Goal: Information Seeking & Learning: Find specific page/section

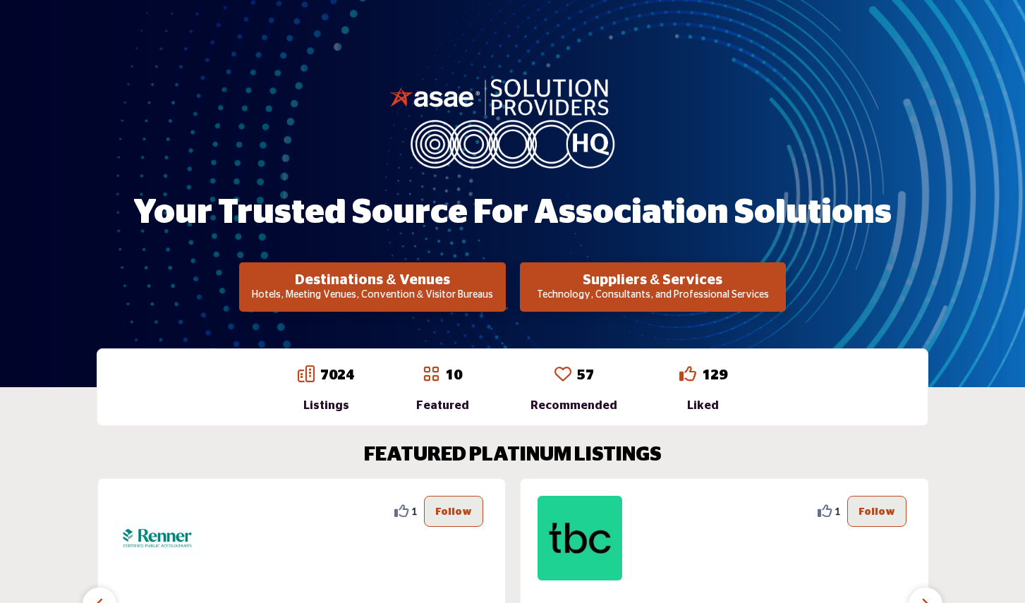
scroll to position [177, 0]
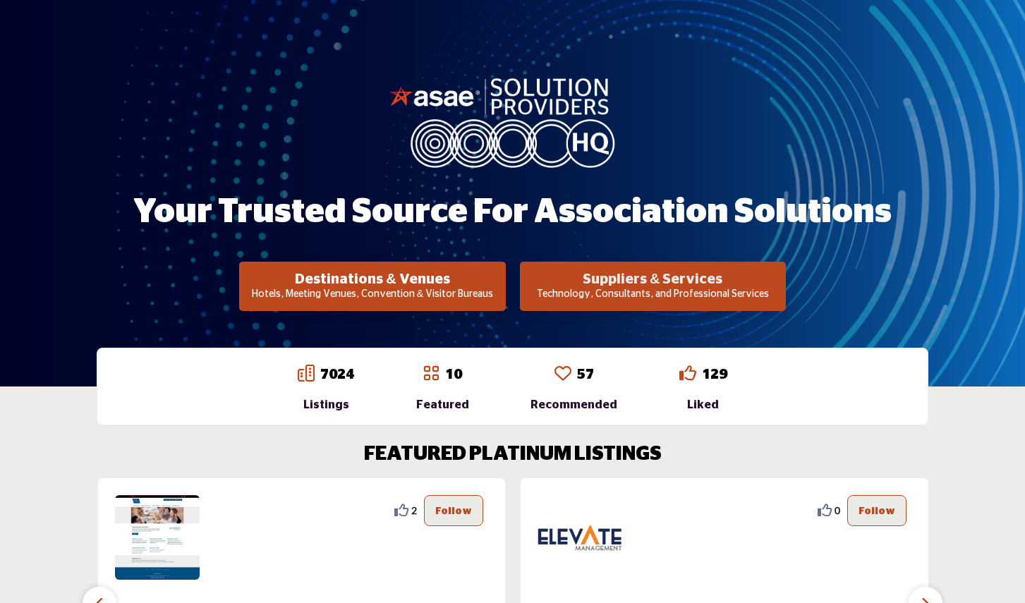
click at [647, 279] on h2 "Suppliers & Services" at bounding box center [652, 279] width 257 height 17
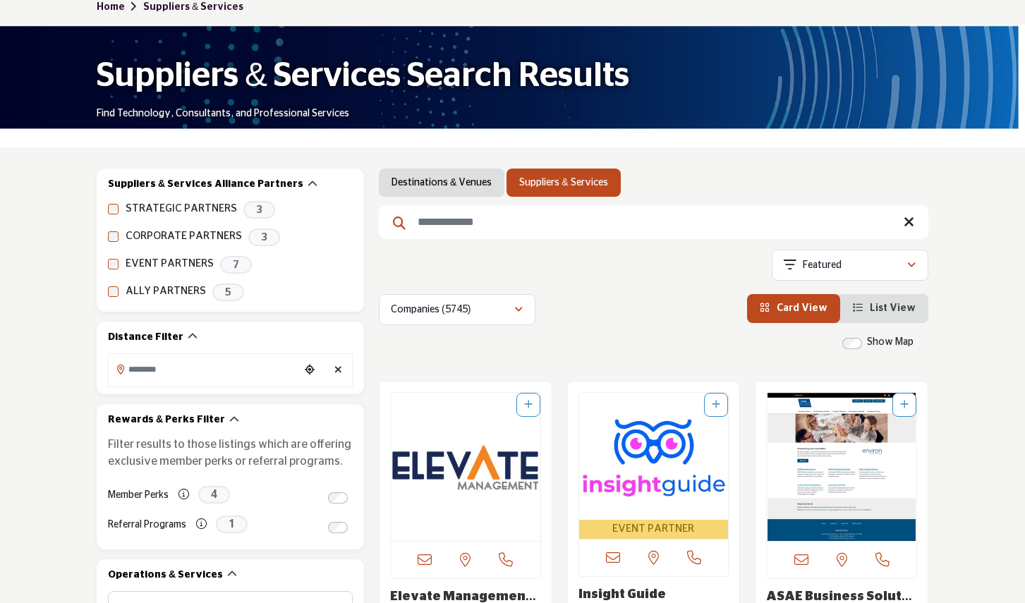
scroll to position [193, 0]
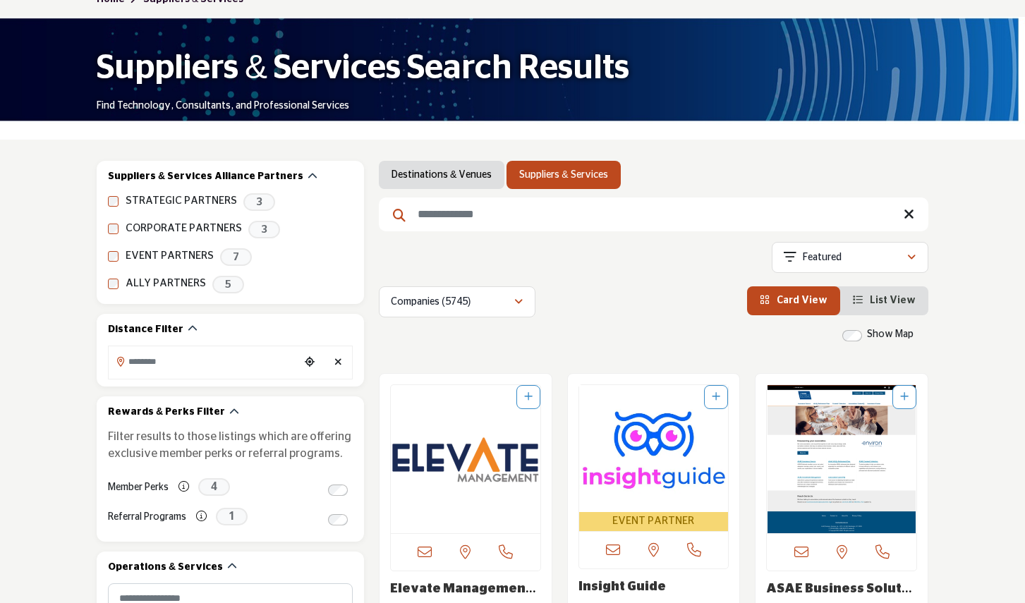
click at [432, 217] on input "Search Keyword" at bounding box center [653, 214] width 549 height 34
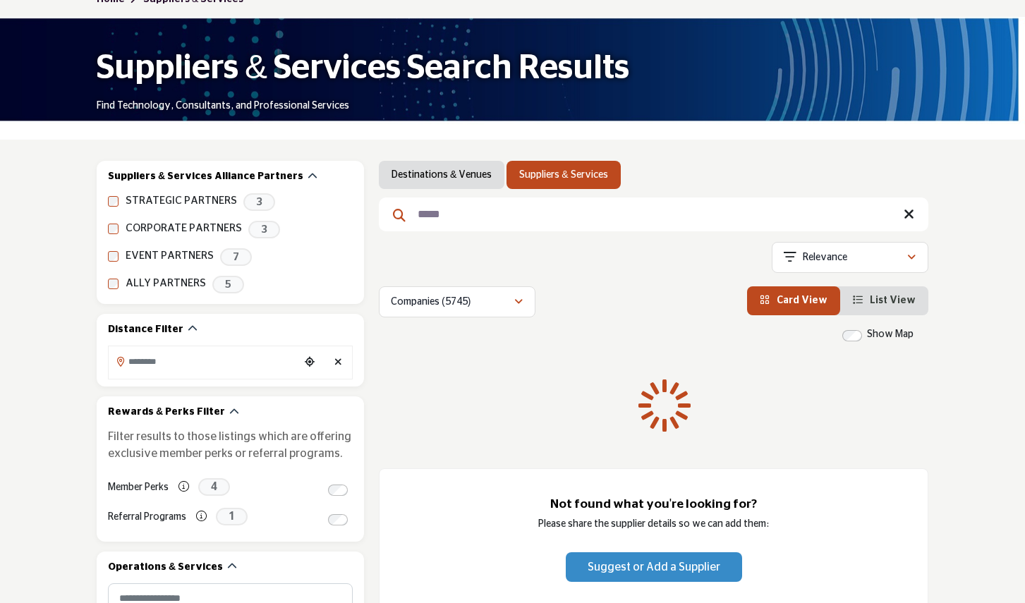
scroll to position [191, 0]
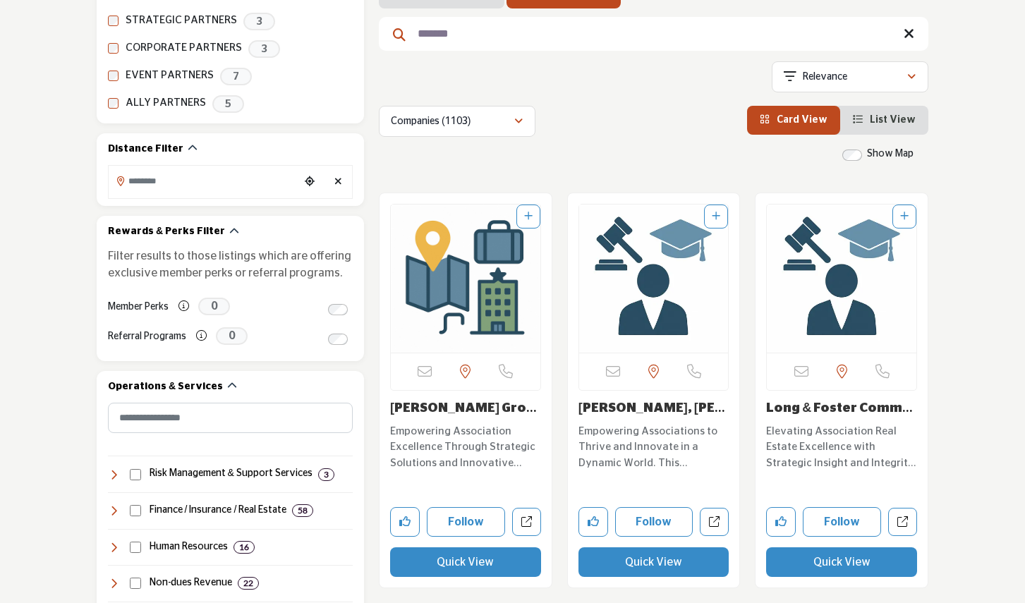
scroll to position [378, 0]
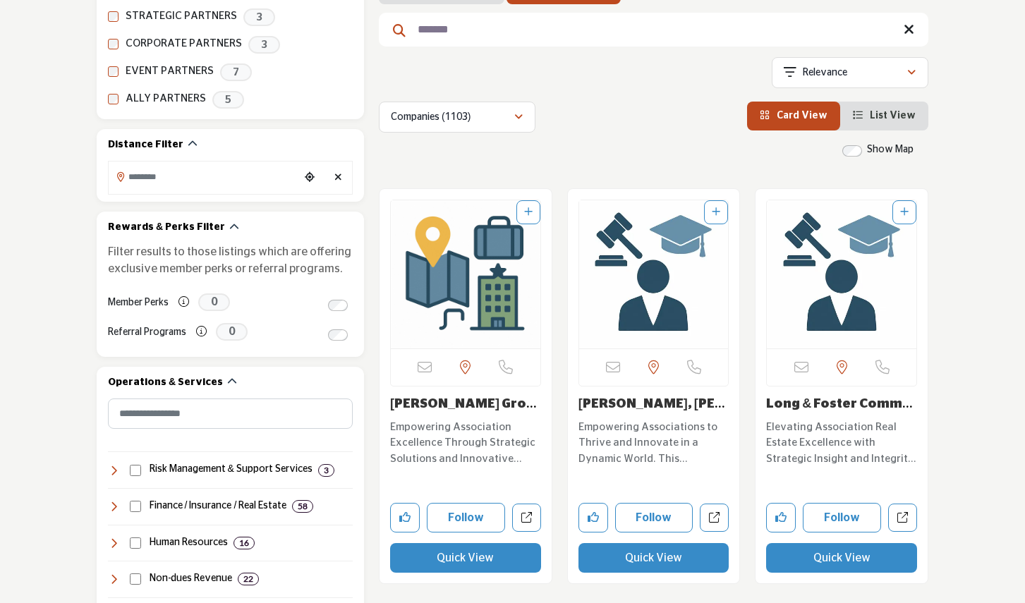
type input "*******"
click at [448, 435] on p "Empowering Association Excellence Through Strategic Solutions and Innovative Pa…" at bounding box center [465, 444] width 151 height 48
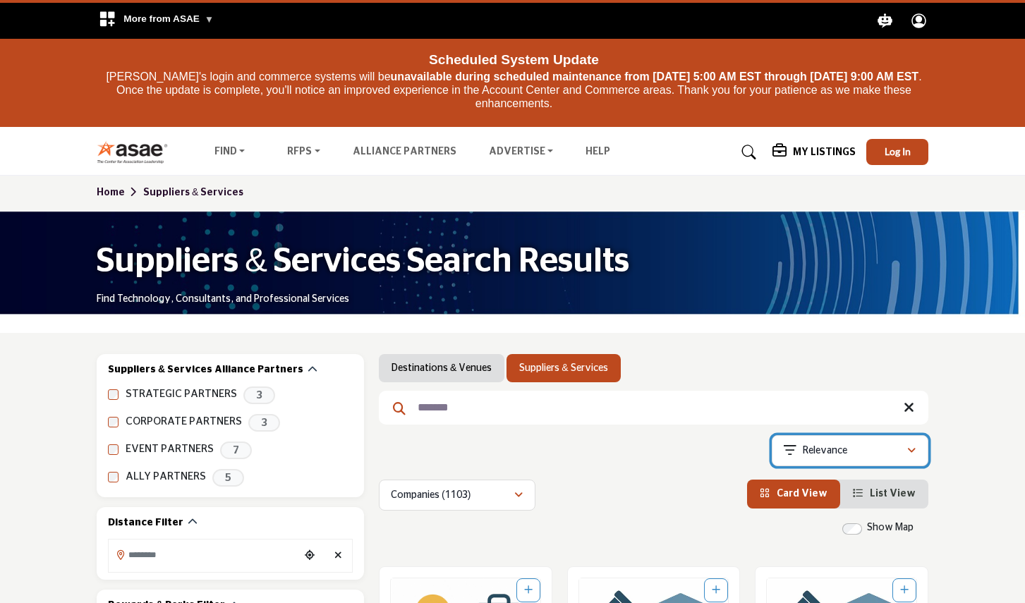
click at [909, 449] on icon "button" at bounding box center [911, 451] width 8 height 10
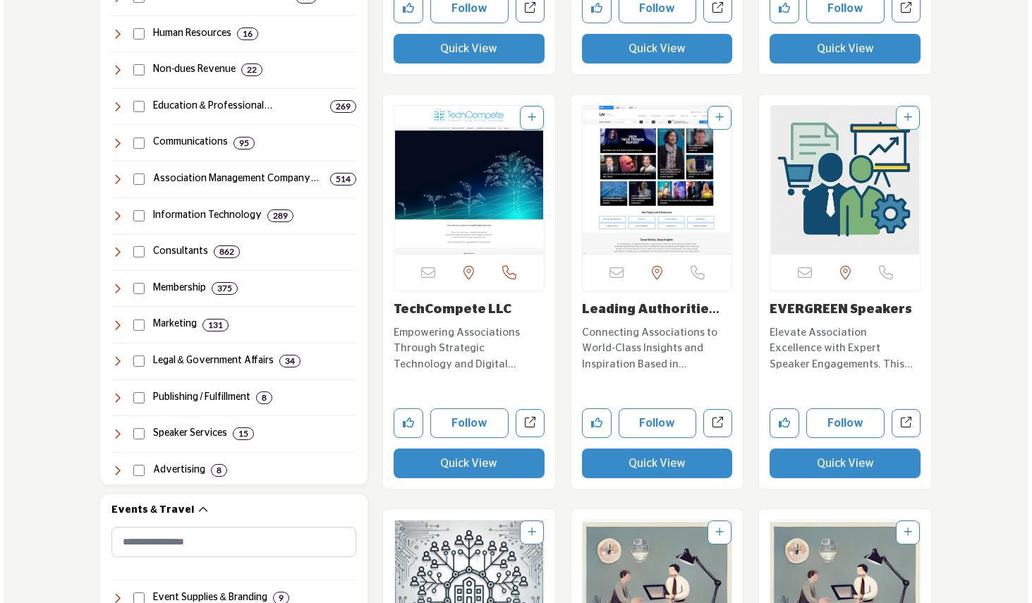
scroll to position [890, 0]
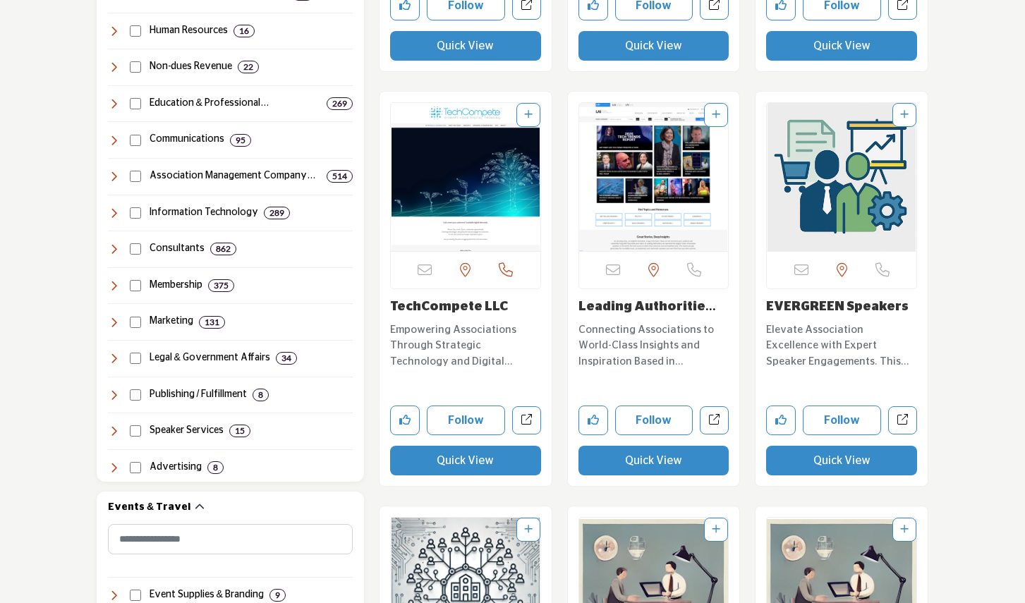
click at [449, 457] on button "Quick View" at bounding box center [465, 461] width 151 height 30
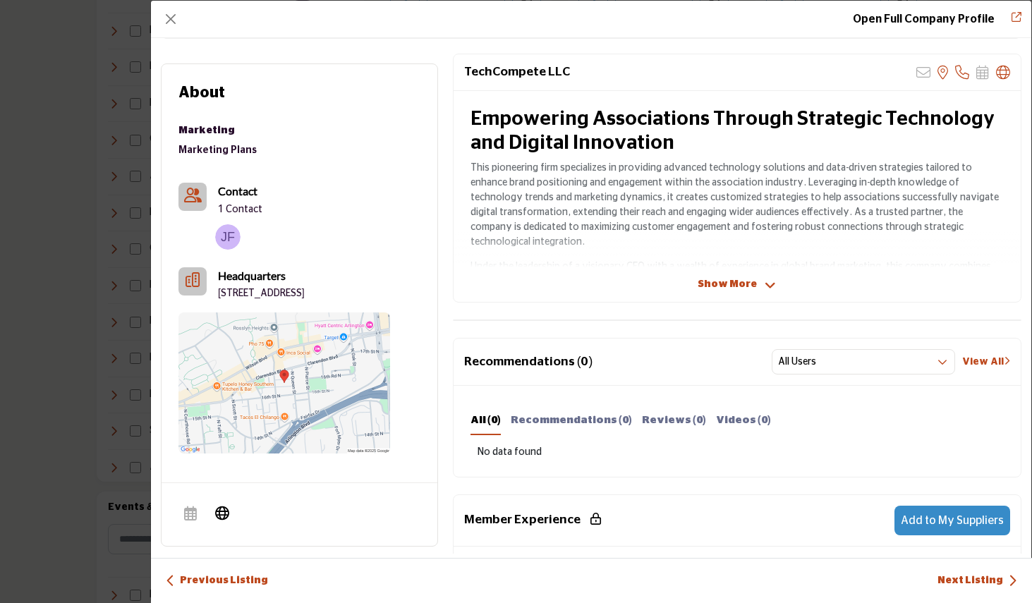
scroll to position [310, 0]
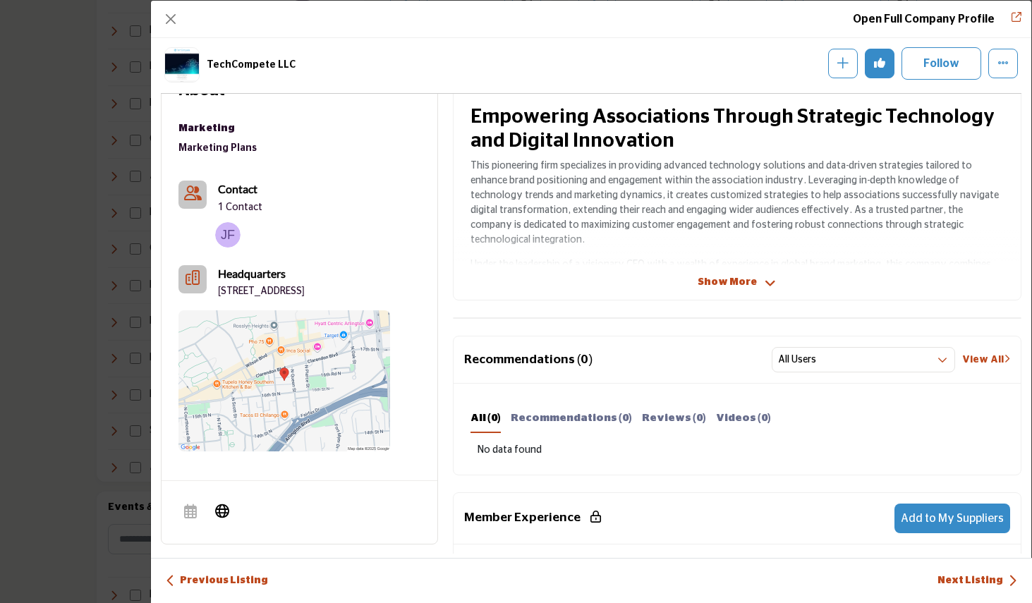
click at [764, 281] on icon "Company Data Modal" at bounding box center [769, 283] width 11 height 13
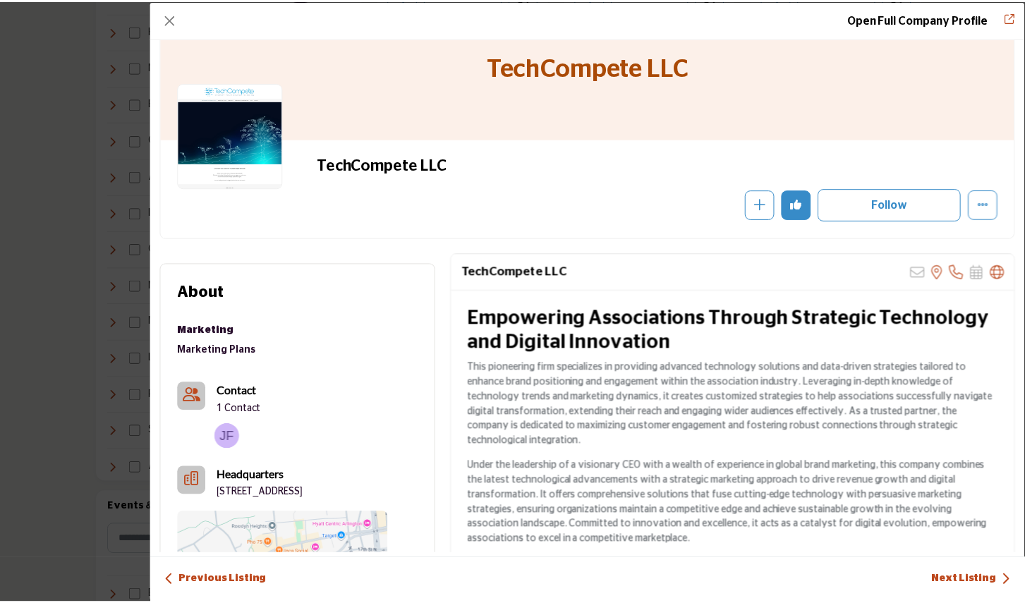
scroll to position [0, 0]
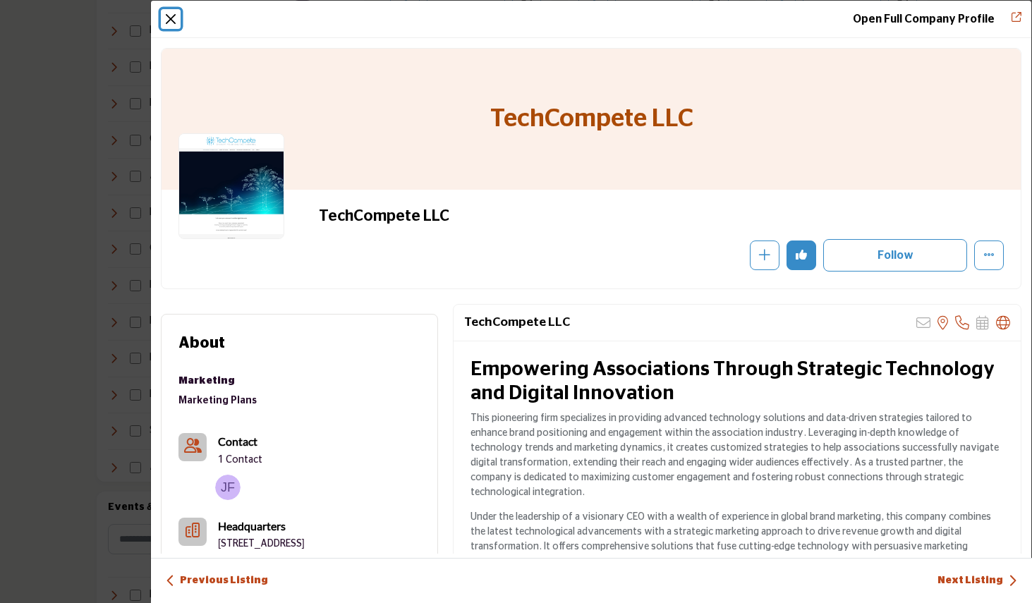
click at [168, 16] on button "Close" at bounding box center [171, 19] width 20 height 20
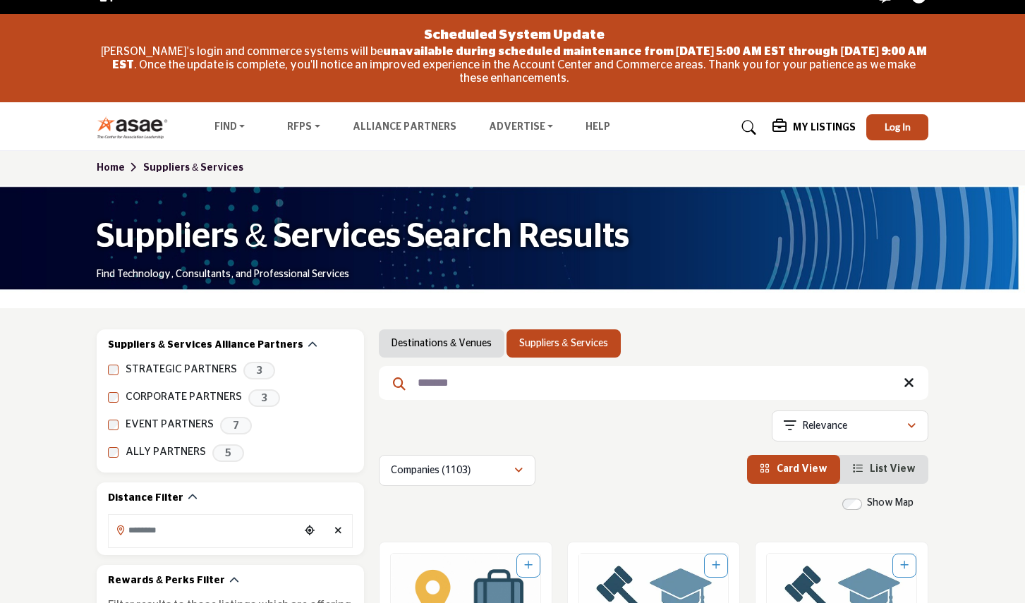
scroll to position [39, 0]
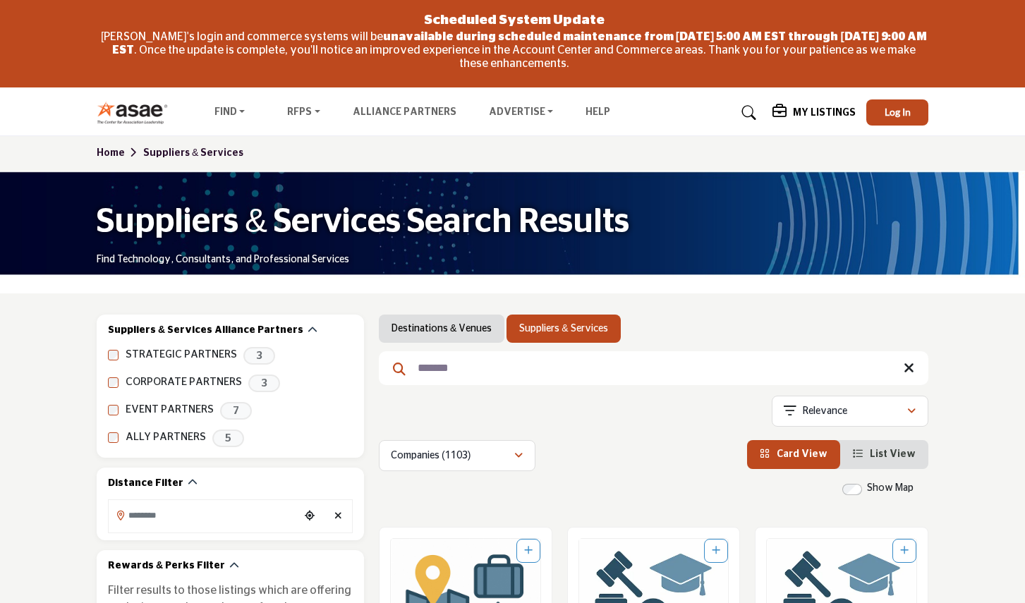
click at [458, 368] on input "*******" at bounding box center [653, 368] width 549 height 34
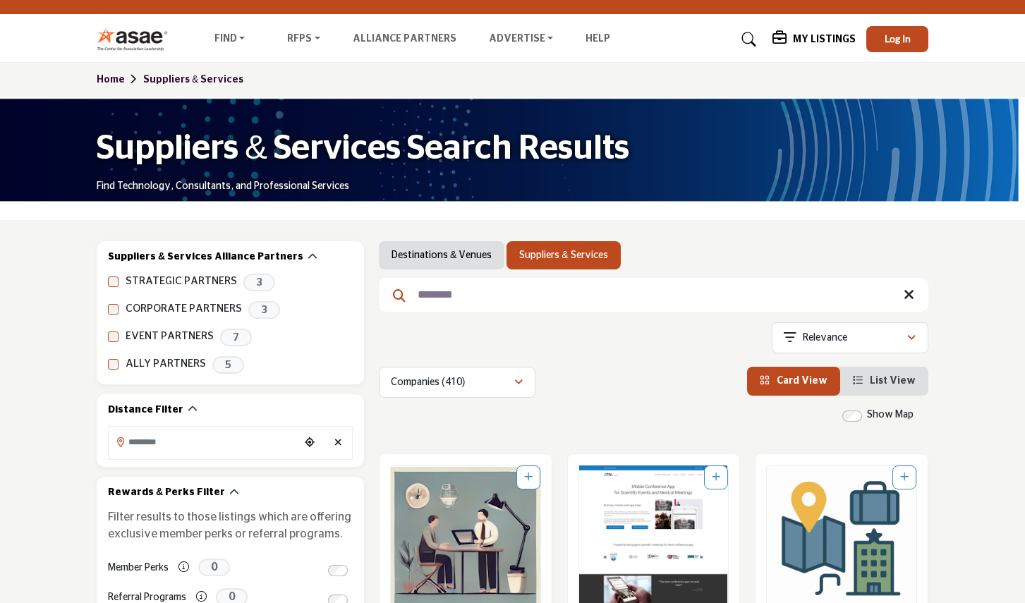
scroll to position [114, 0]
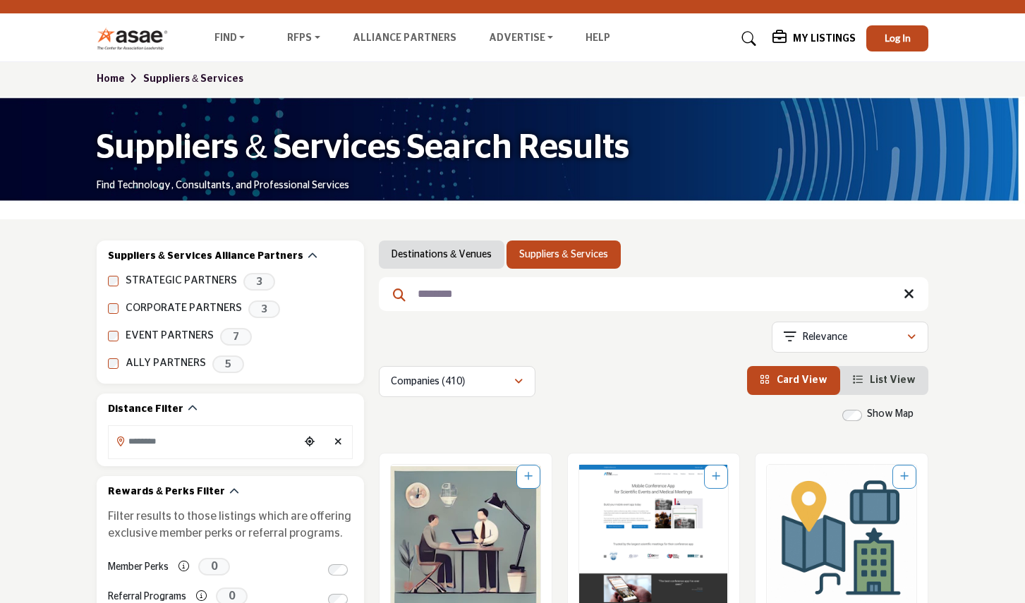
type input "********"
click at [909, 295] on icon at bounding box center [908, 294] width 11 height 14
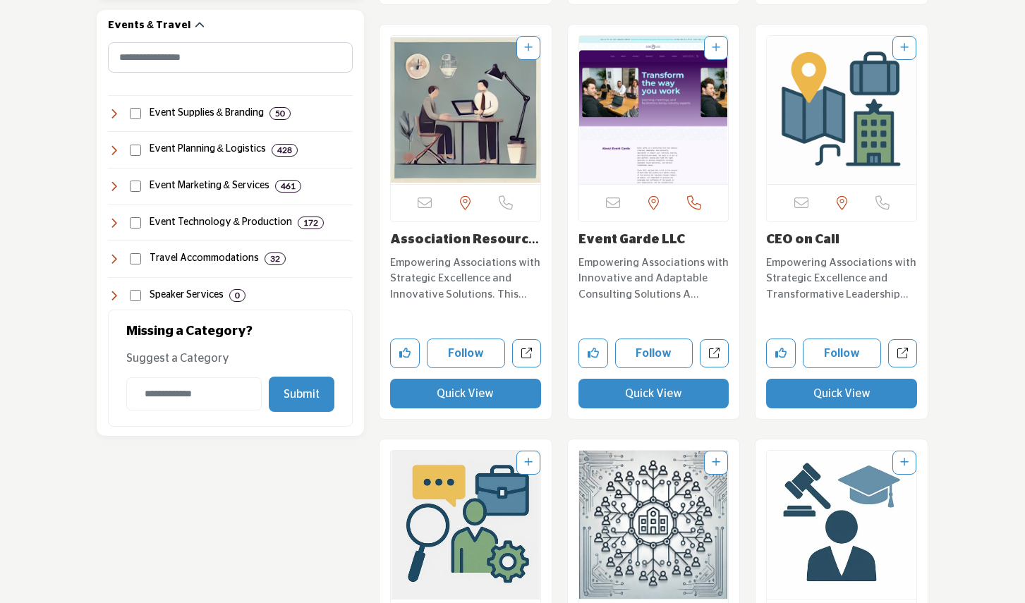
scroll to position [1367, 0]
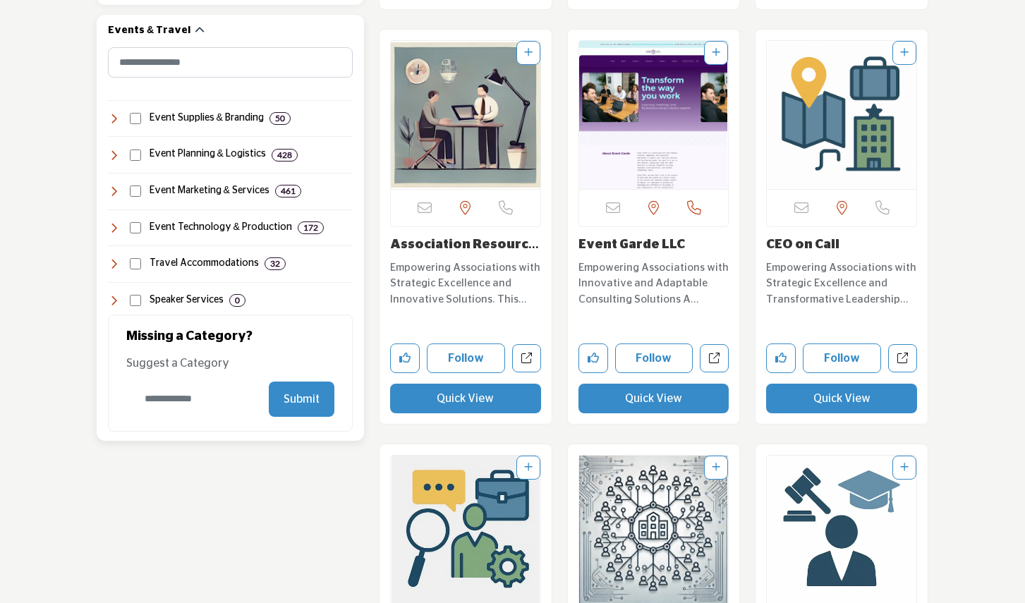
click at [164, 398] on input "Category Name" at bounding box center [193, 398] width 135 height 33
type input "*******"
click at [287, 398] on button "Submit" at bounding box center [302, 399] width 66 height 35
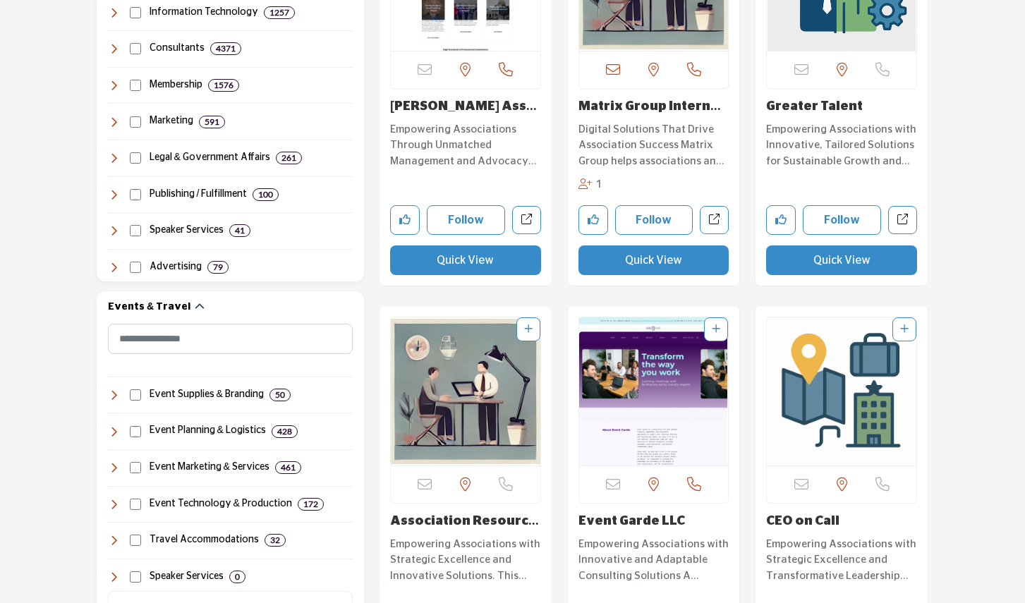
scroll to position [1372, 0]
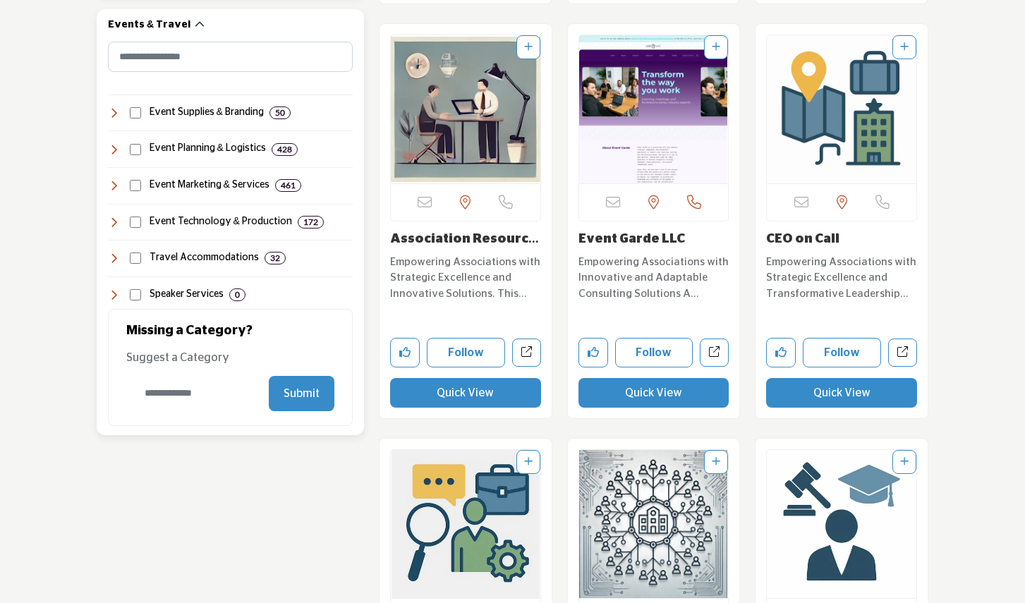
click at [157, 392] on input "Category Name" at bounding box center [193, 393] width 135 height 33
type input "*******"
click at [293, 392] on button "Submit" at bounding box center [302, 393] width 66 height 35
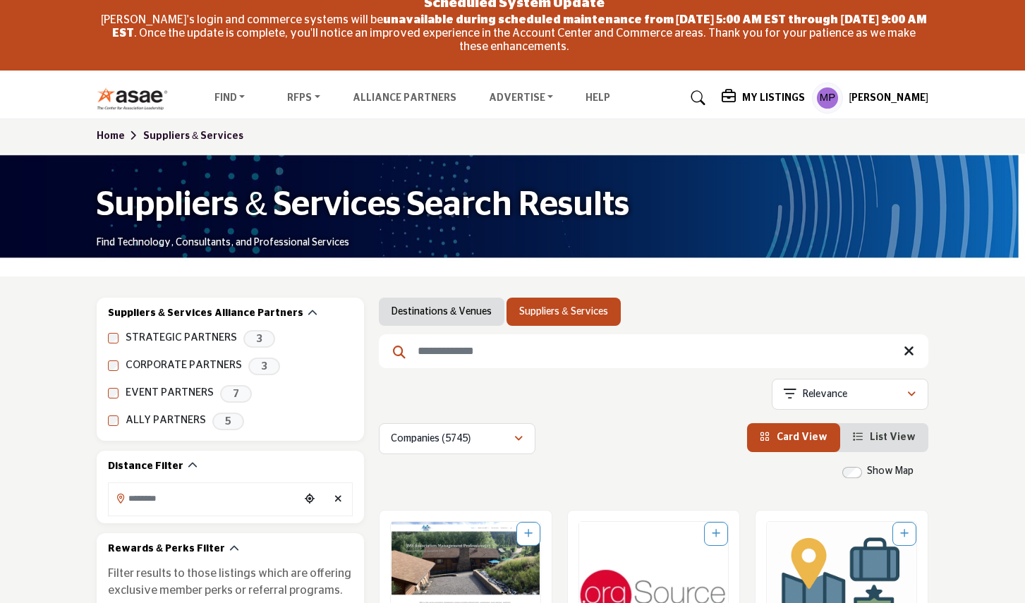
scroll to position [87, 0]
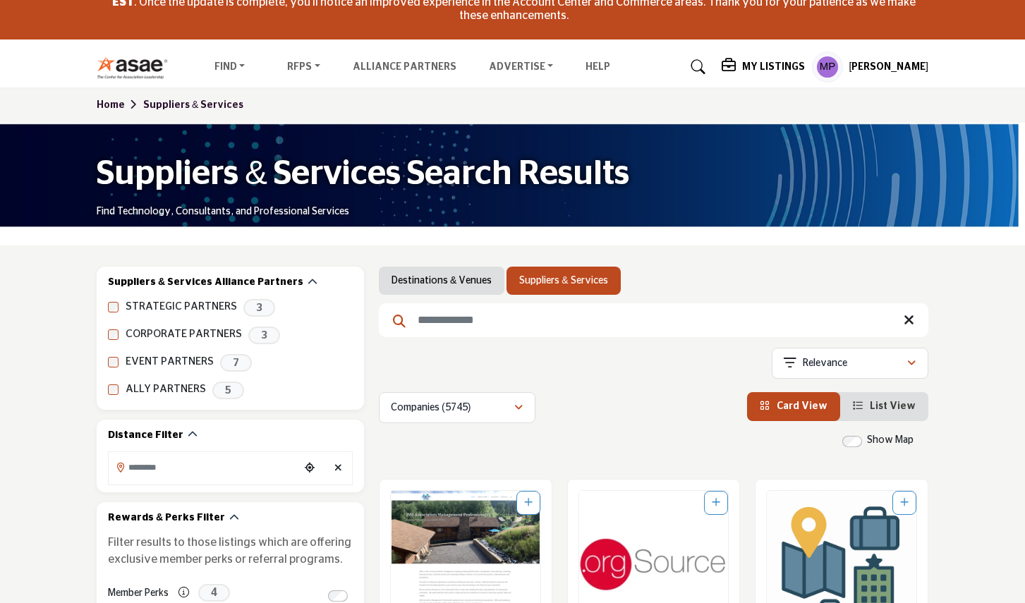
click at [877, 68] on h5 "[PERSON_NAME]" at bounding box center [888, 68] width 80 height 14
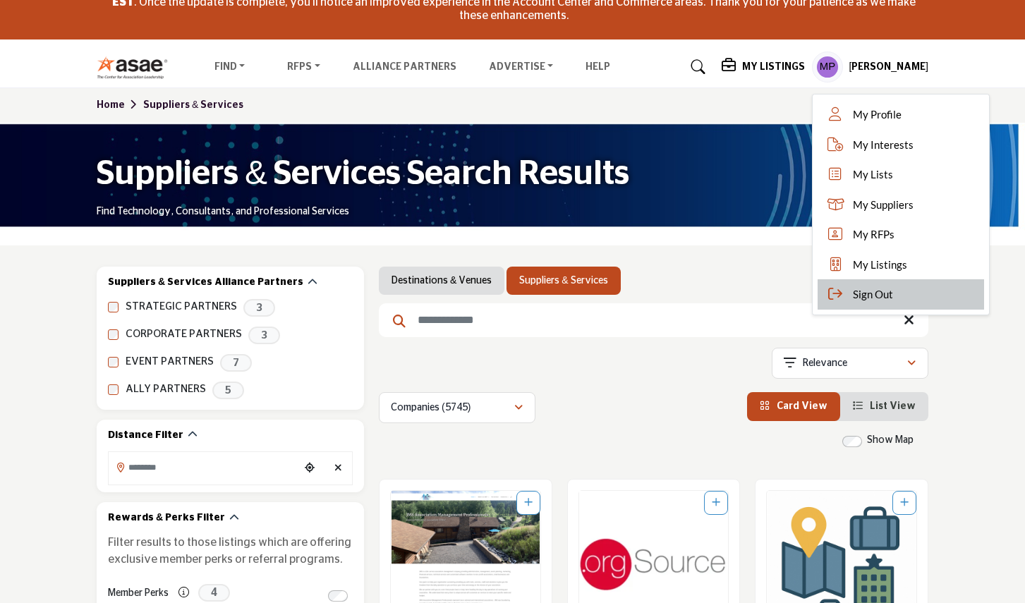
click at [867, 293] on span "Sign Out" at bounding box center [873, 294] width 40 height 16
